Goal: Task Accomplishment & Management: Manage account settings

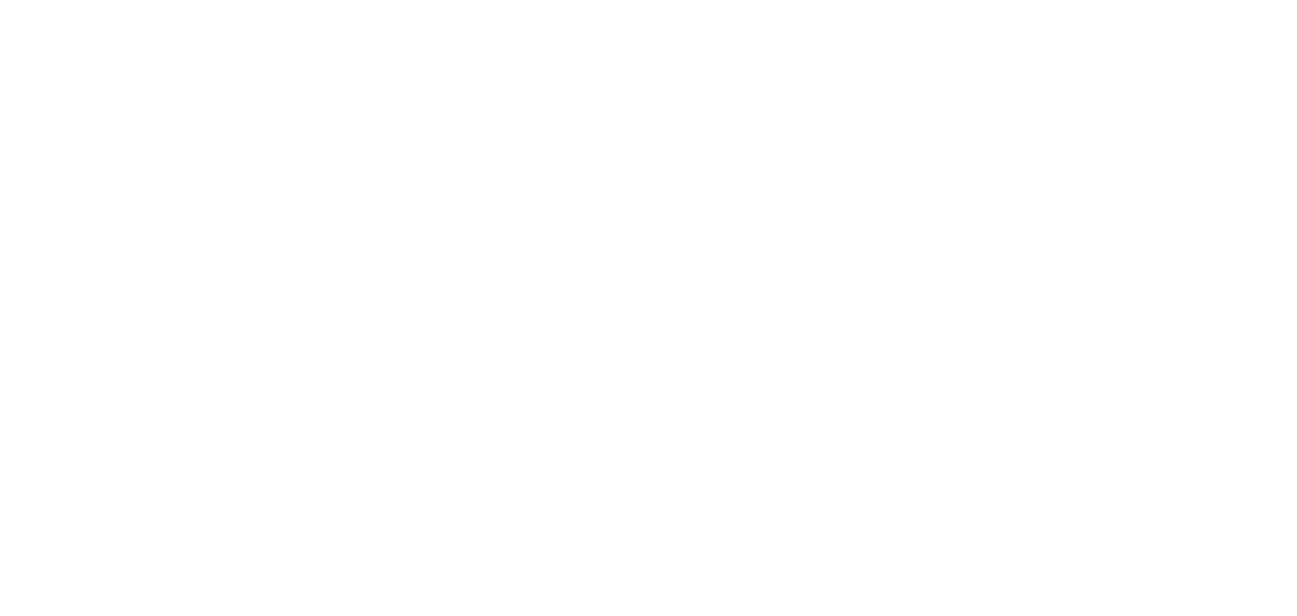
select select "*"
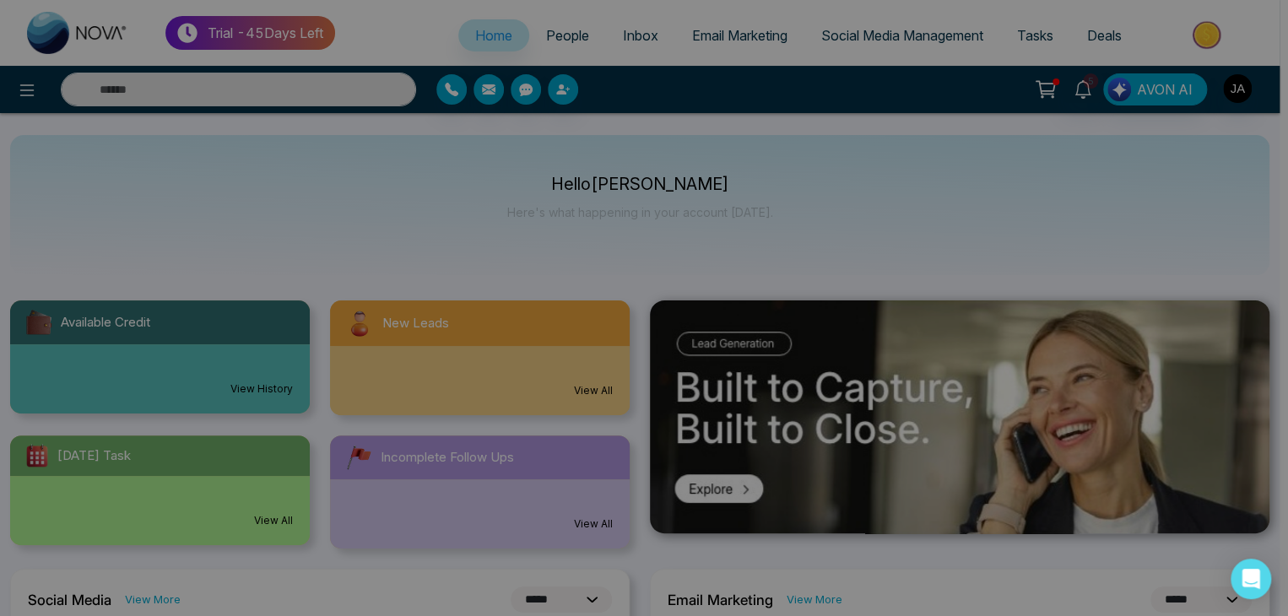
click at [1240, 87] on div "Make your Real Estate Journey Effortless Scan QR to Download the App Generate Q…" at bounding box center [644, 308] width 1288 height 616
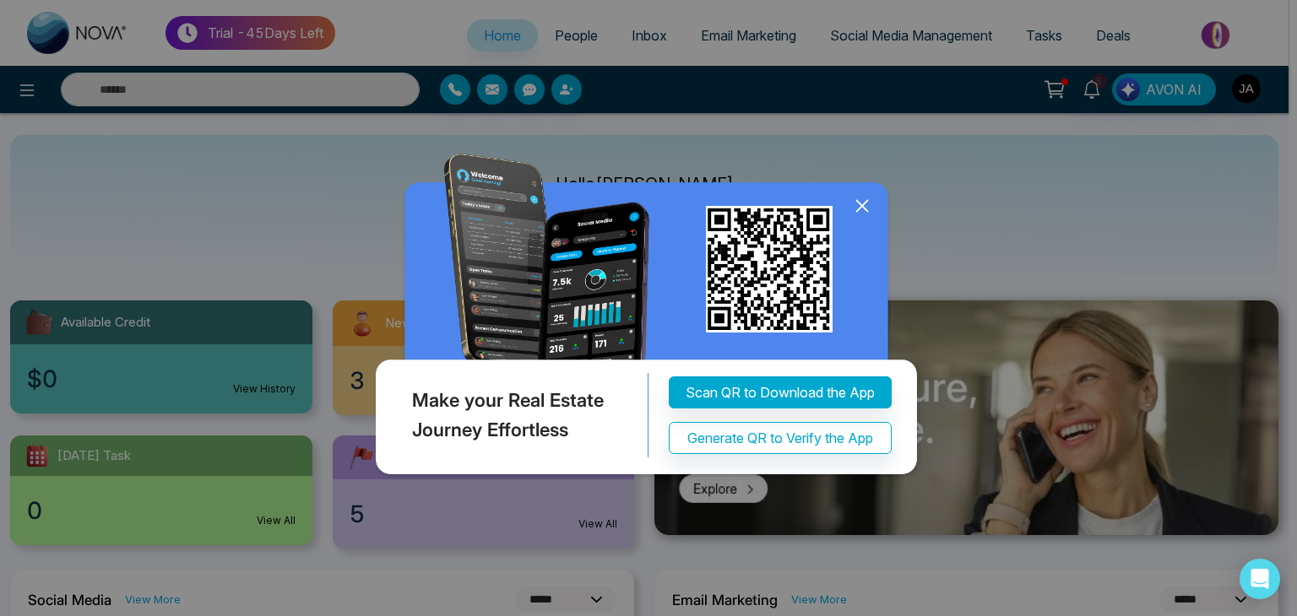
click at [862, 203] on icon at bounding box center [861, 205] width 25 height 25
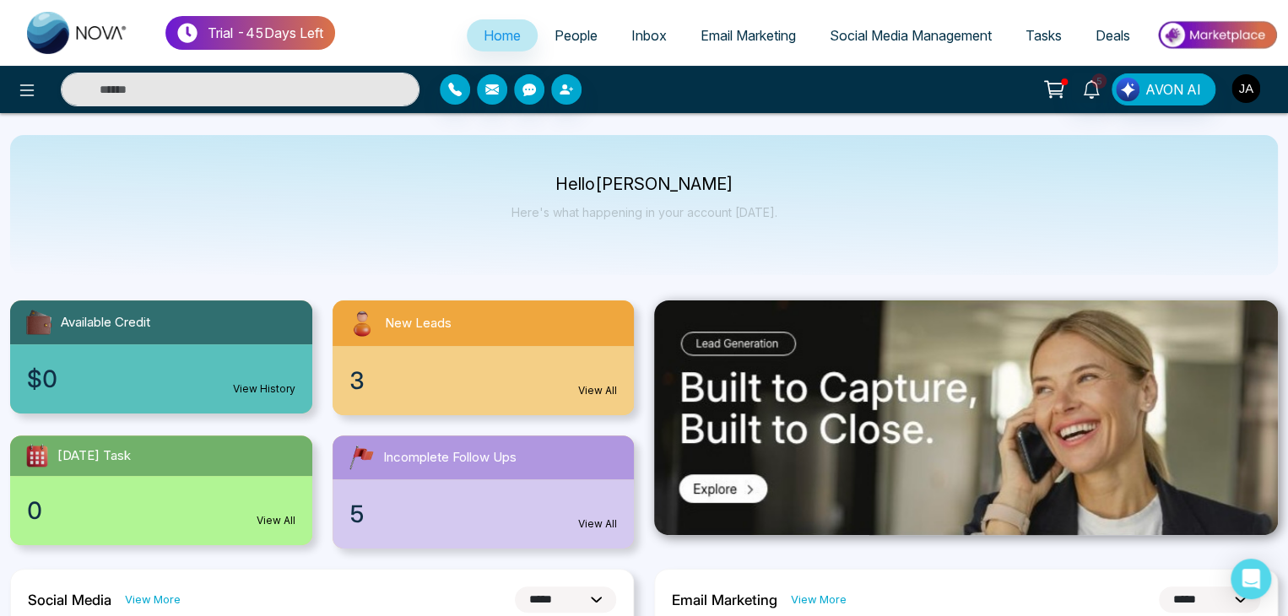
click at [1252, 82] on img "button" at bounding box center [1246, 88] width 29 height 29
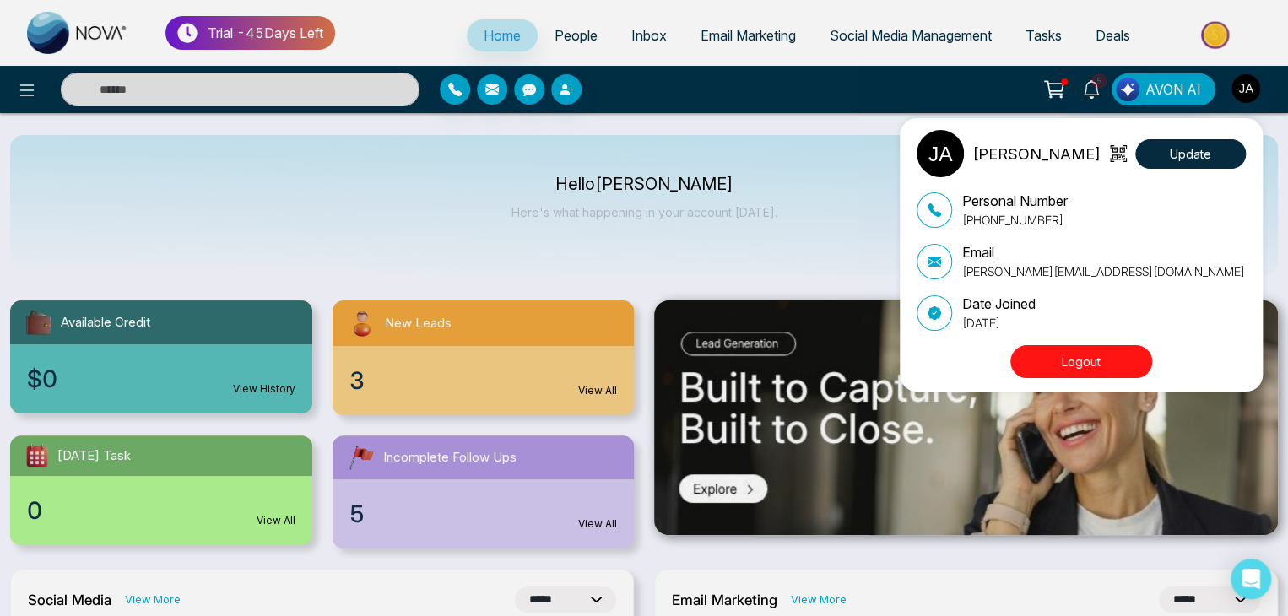
click at [777, 273] on div "[PERSON_NAME] Update Personal Number [PHONE_NUMBER] Email [PERSON_NAME][EMAIL_A…" at bounding box center [644, 308] width 1288 height 616
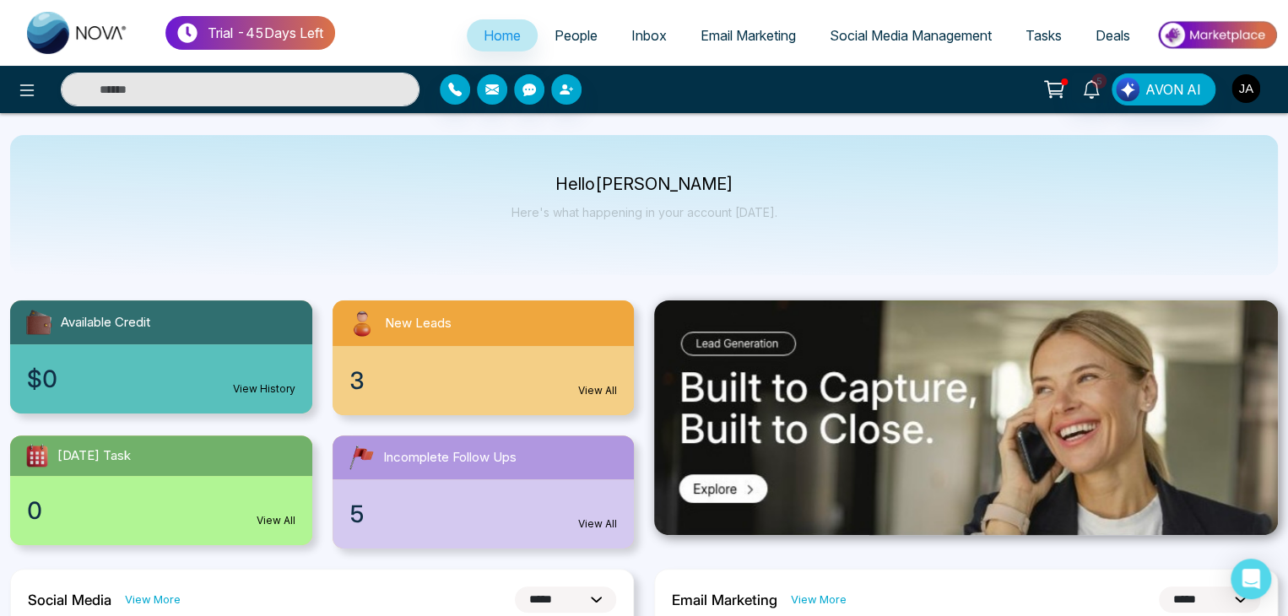
click at [1246, 92] on img "button" at bounding box center [1246, 88] width 29 height 29
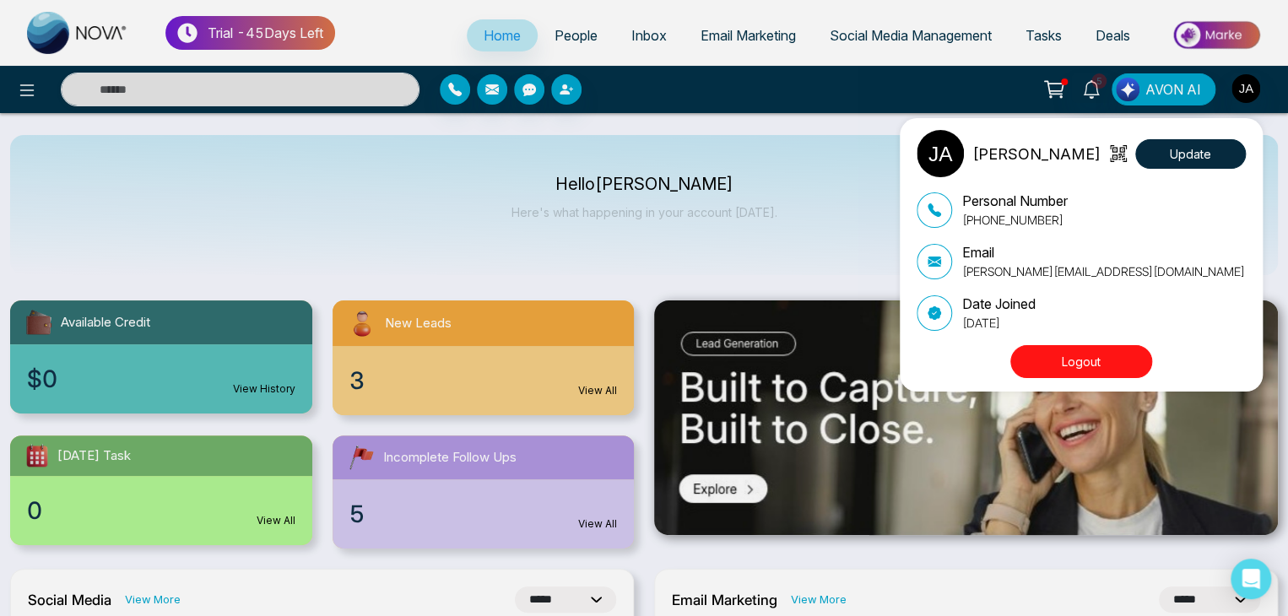
click at [1067, 369] on button "Logout" at bounding box center [1081, 361] width 142 height 33
